Goal: Information Seeking & Learning: Compare options

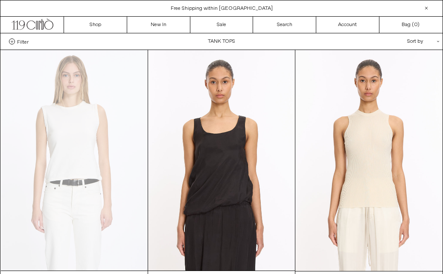
click at [101, 20] on div "Close dialog JOIN OUR MAILING LIST Subscribe to receive 10% off your first purc…" at bounding box center [221, 137] width 443 height 274
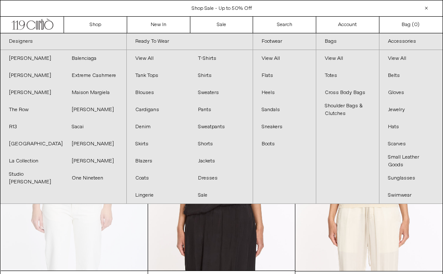
click at [152, 58] on link "View All" at bounding box center [158, 58] width 63 height 17
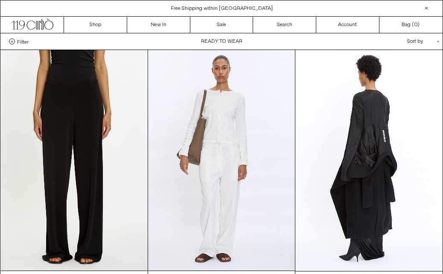
click at [424, 41] on div "Sort by .cls-1{fill:#231f20}" at bounding box center [395, 41] width 77 height 16
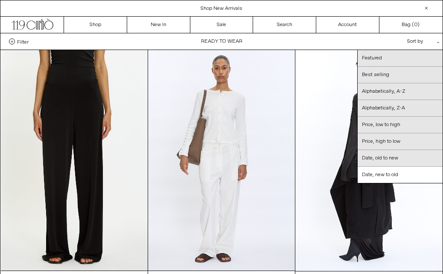
click at [414, 139] on link "Price, high to low" at bounding box center [400, 141] width 85 height 17
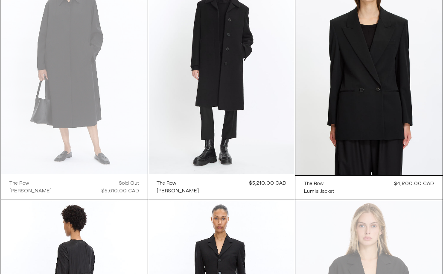
scroll to position [96, 0]
click at [34, 131] on at bounding box center [74, 64] width 147 height 220
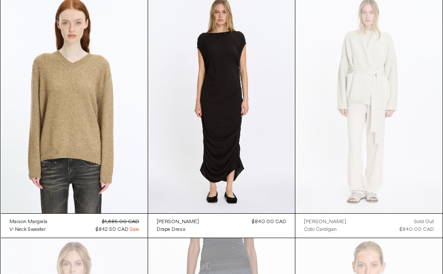
scroll to position [10850, 0]
click at [246, 154] on at bounding box center [221, 102] width 147 height 220
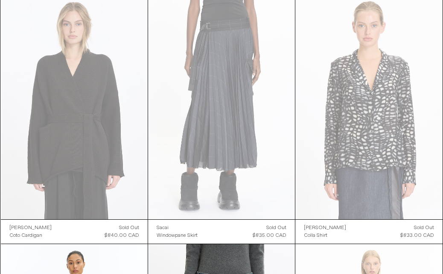
scroll to position [11090, 0]
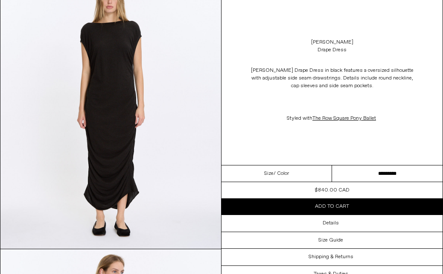
scroll to position [75, 0]
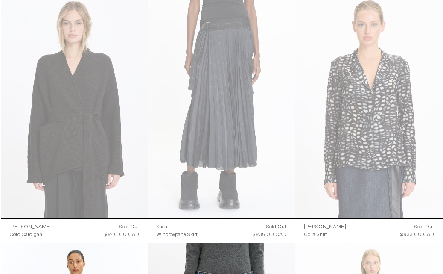
scroll to position [11091, 0]
click at [93, 179] on at bounding box center [74, 107] width 147 height 220
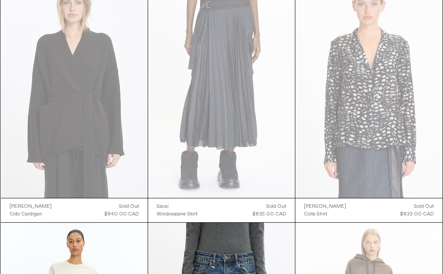
scroll to position [11111, 0]
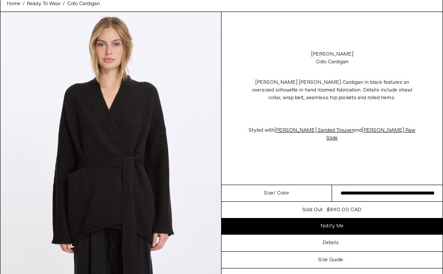
scroll to position [38, 0]
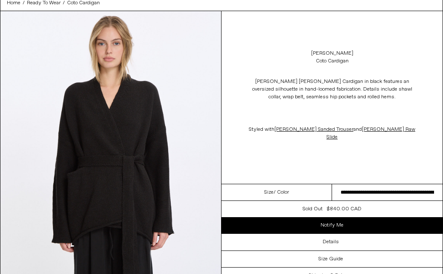
click at [186, 71] on img at bounding box center [110, 149] width 221 height 276
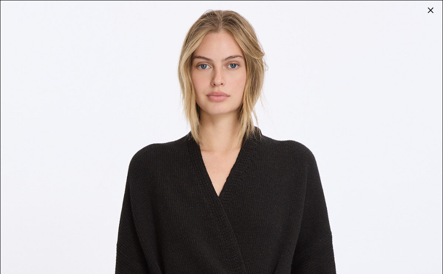
click at [434, 8] on div at bounding box center [431, 10] width 12 height 12
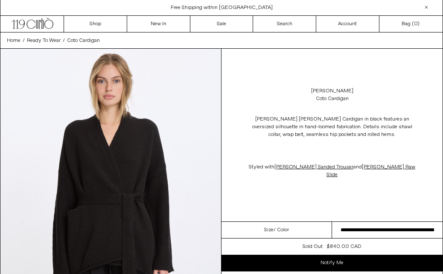
scroll to position [0, 0]
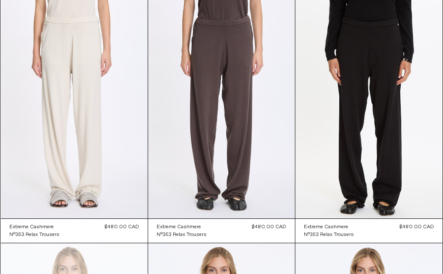
scroll to position [5448, 0]
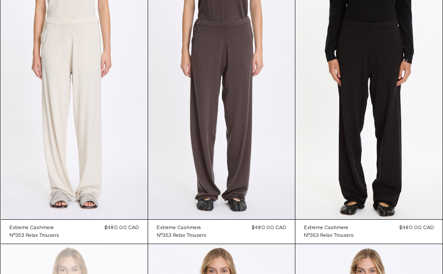
click at [197, 121] on at bounding box center [221, 108] width 147 height 220
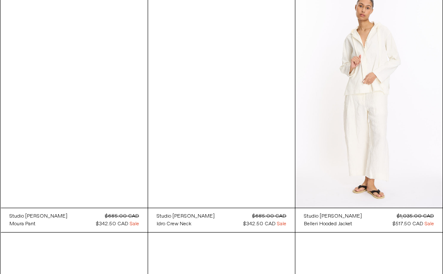
scroll to position [7422, 0]
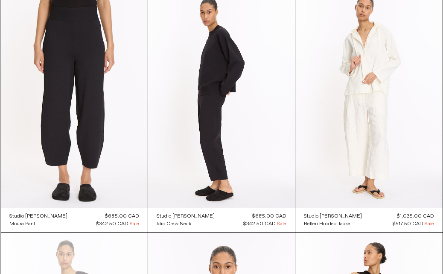
click at [199, 129] on at bounding box center [221, 97] width 147 height 220
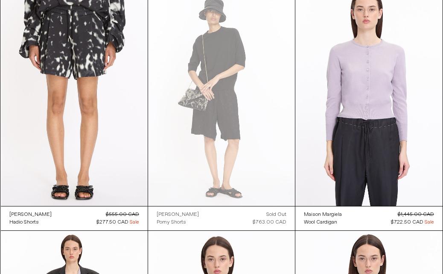
scroll to position [7914, 0]
click at [244, 201] on at bounding box center [221, 95] width 147 height 220
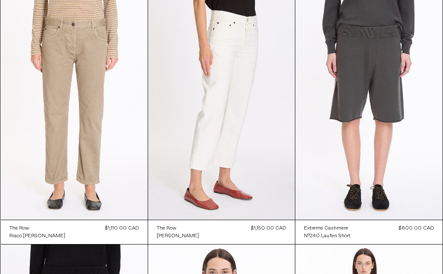
scroll to position [10599, 0]
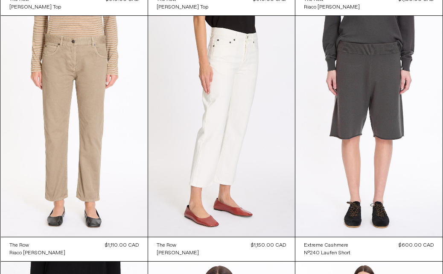
scroll to position [10581, 0]
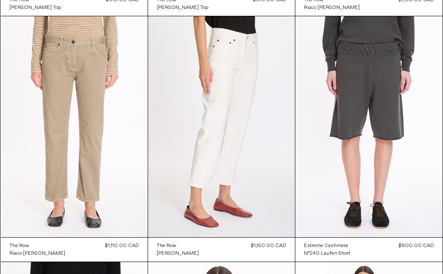
click at [349, 200] on at bounding box center [368, 126] width 147 height 221
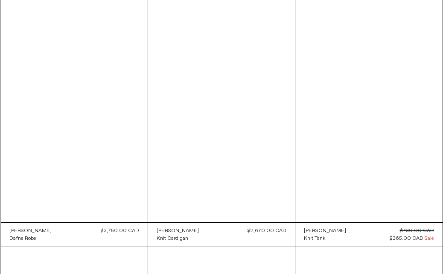
scroll to position [11087, 0]
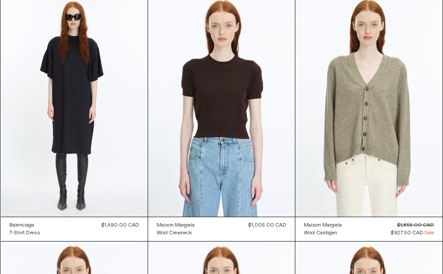
scroll to position [14527, 0]
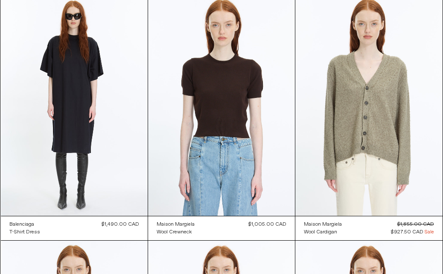
click at [102, 158] on at bounding box center [74, 105] width 147 height 220
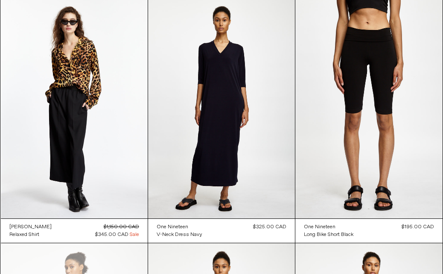
scroll to position [31710, 0]
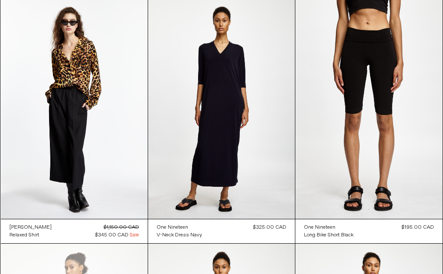
click at [222, 148] on at bounding box center [221, 108] width 147 height 220
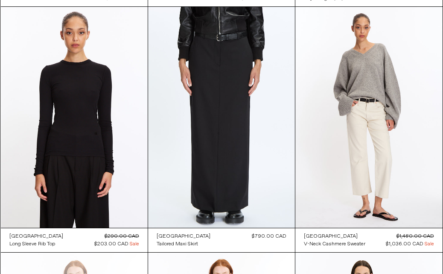
scroll to position [23836, 0]
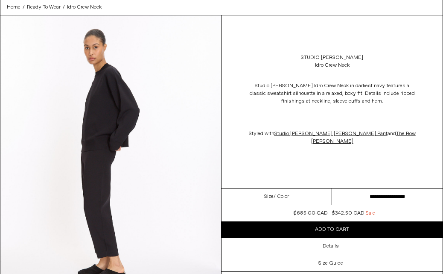
scroll to position [35, 0]
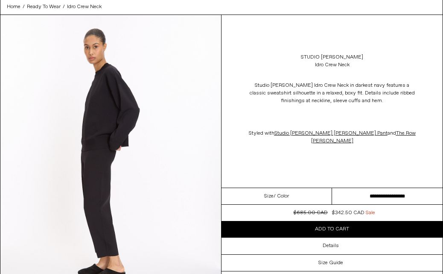
click at [101, 202] on img at bounding box center [110, 153] width 221 height 276
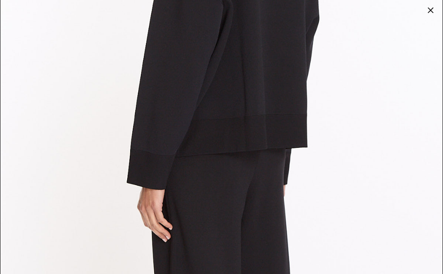
scroll to position [1920, 0]
click at [433, 10] on div at bounding box center [431, 10] width 12 height 12
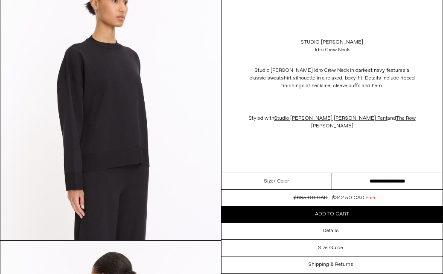
scroll to position [638, 0]
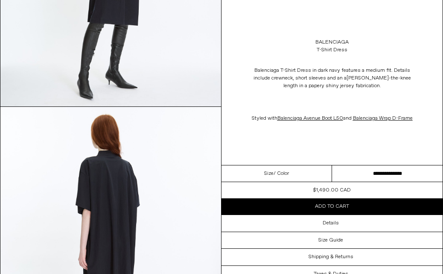
scroll to position [490, 0]
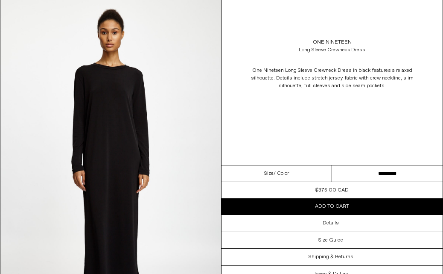
scroll to position [106, 0]
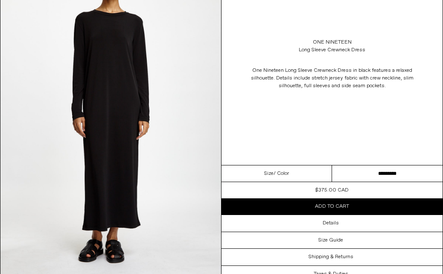
click at [175, 233] on img at bounding box center [110, 109] width 221 height 331
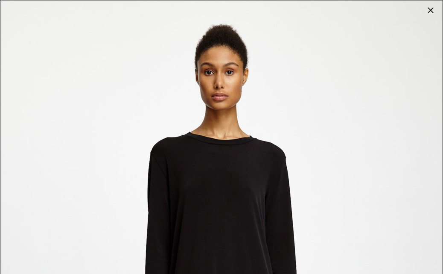
scroll to position [0, 0]
click at [433, 10] on div at bounding box center [431, 10] width 12 height 12
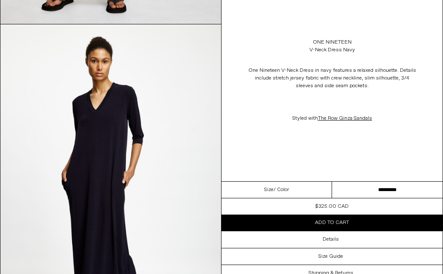
scroll to position [351, 0]
